Goal: Check status: Check status

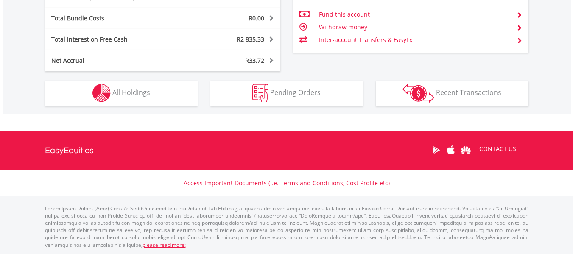
scroll to position [81, 161]
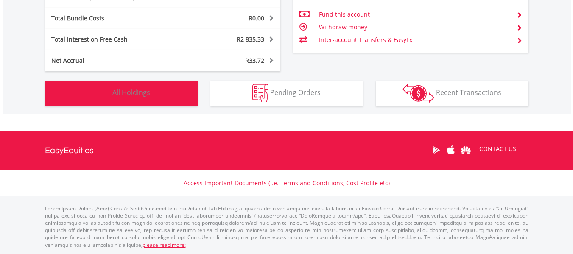
click at [178, 90] on button "Holdings All Holdings" at bounding box center [121, 93] width 153 height 25
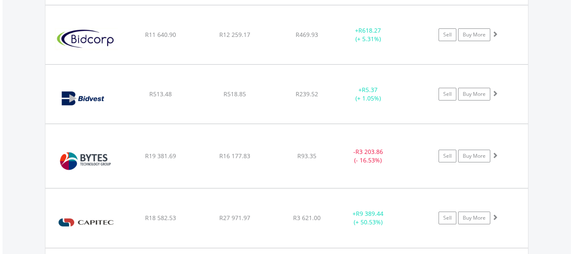
scroll to position [1426, 0]
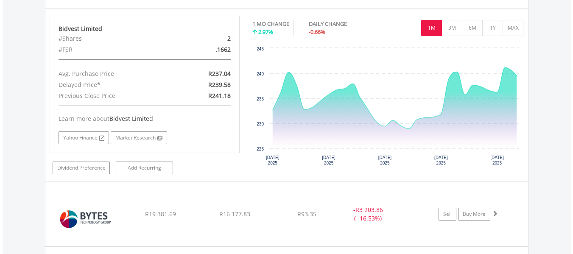
scroll to position [1527, 0]
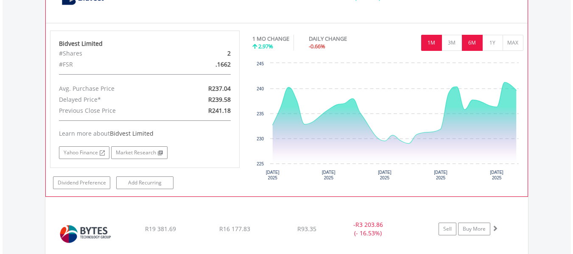
click at [478, 46] on button "6M" at bounding box center [472, 43] width 21 height 16
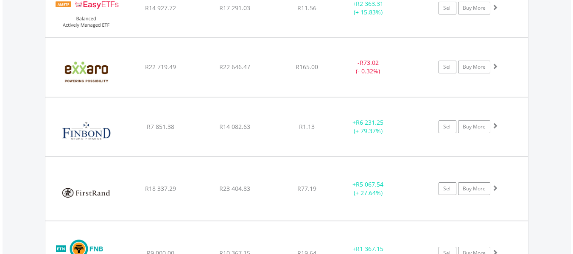
scroll to position [2426, 0]
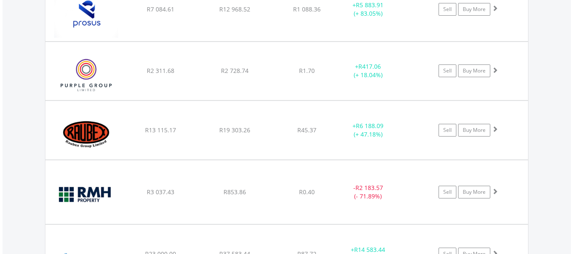
scroll to position [4172, 0]
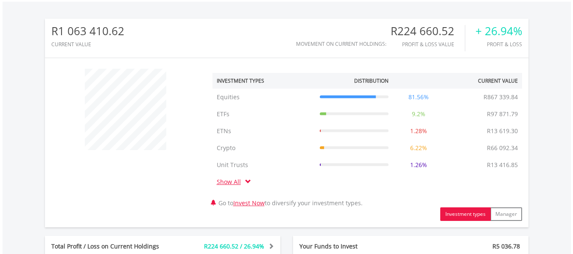
scroll to position [0, 0]
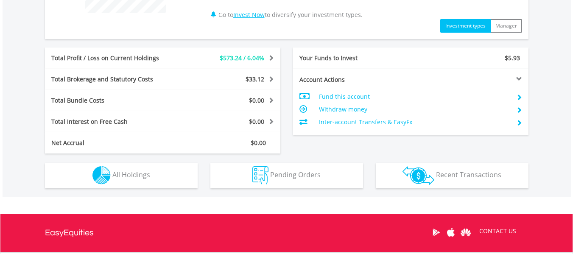
scroll to position [440, 0]
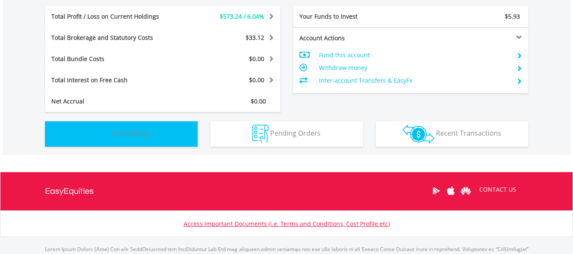
click at [167, 138] on button "Holdings All Holdings" at bounding box center [121, 133] width 153 height 25
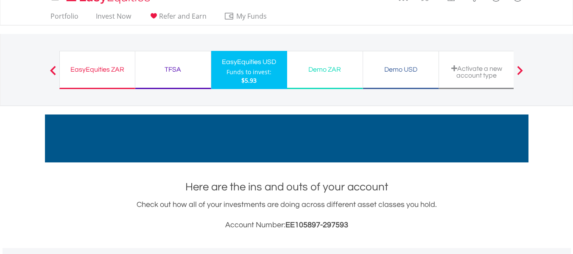
scroll to position [0, 0]
